Goal: Task Accomplishment & Management: Use online tool/utility

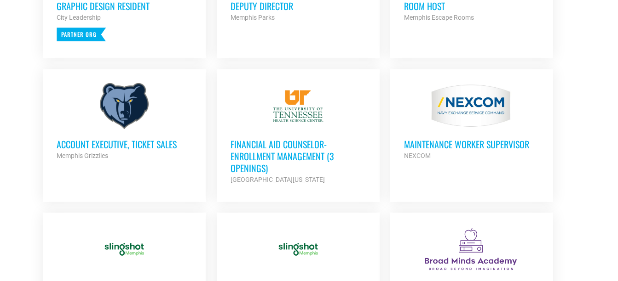
scroll to position [332, 0]
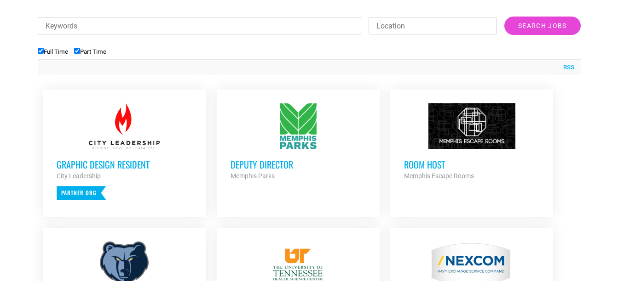
click at [139, 19] on input "Keywords" at bounding box center [200, 25] width 324 height 17
type input "assistant"
click at [504, 17] on input "Search Jobs" at bounding box center [542, 26] width 76 height 18
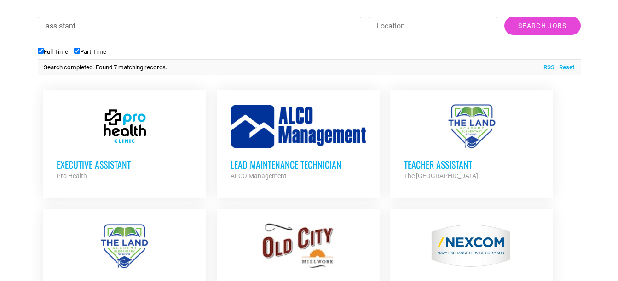
click at [80, 53] on input "Part Time" at bounding box center [77, 51] width 6 height 6
checkbox input "false"
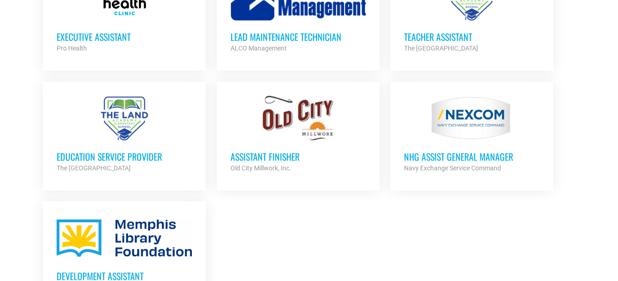
scroll to position [558, 0]
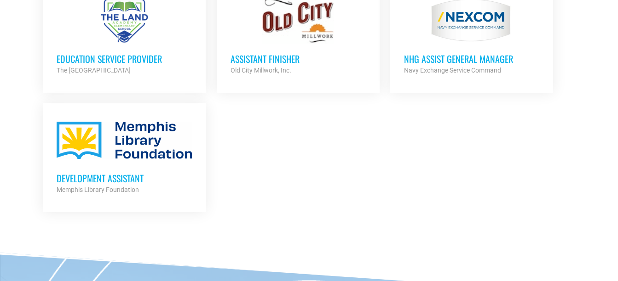
click at [108, 160] on div at bounding box center [124, 140] width 135 height 46
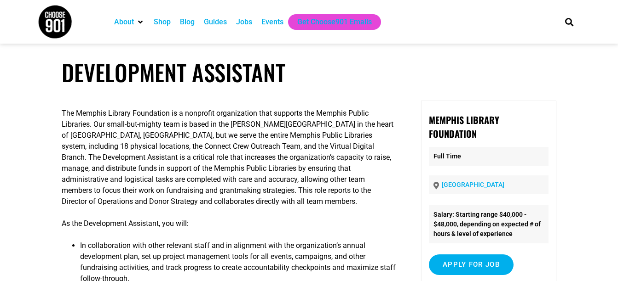
click at [108, 160] on p "The Memphis Library Foundation is a nonprofit organization that supports the Me…" at bounding box center [229, 157] width 334 height 99
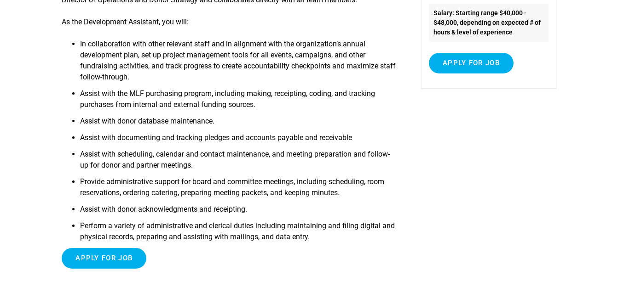
scroll to position [201, 0]
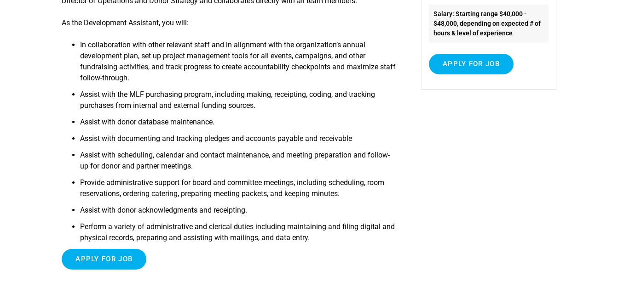
click at [442, 145] on div "The Memphis Library Foundation is a nonprofit organization that supports the Me…" at bounding box center [309, 94] width 494 height 389
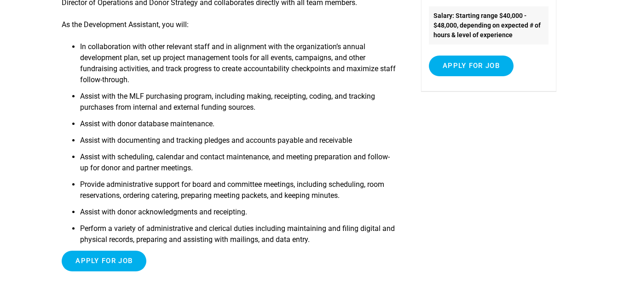
scroll to position [203, 0]
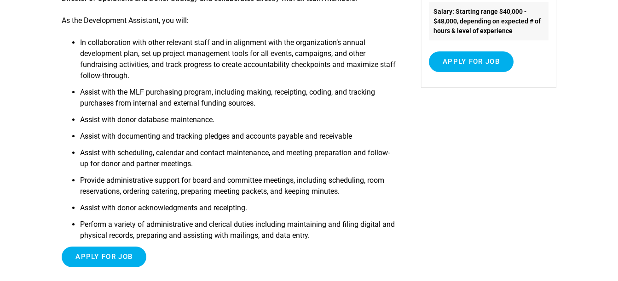
drag, startPoint x: 420, startPoint y: 138, endPoint x: 389, endPoint y: 57, distance: 86.9
click at [389, 57] on li "In collaboration with other relevant staff and in alignment with the organizati…" at bounding box center [238, 62] width 316 height 50
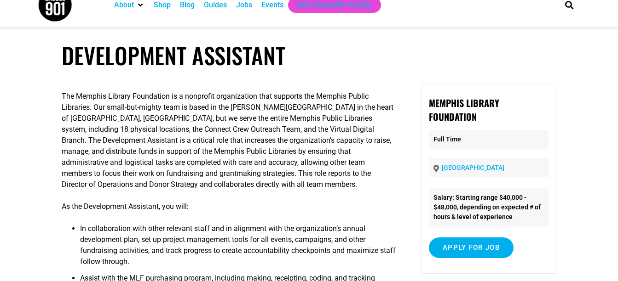
scroll to position [0, 0]
